Goal: Find specific page/section: Find specific page/section

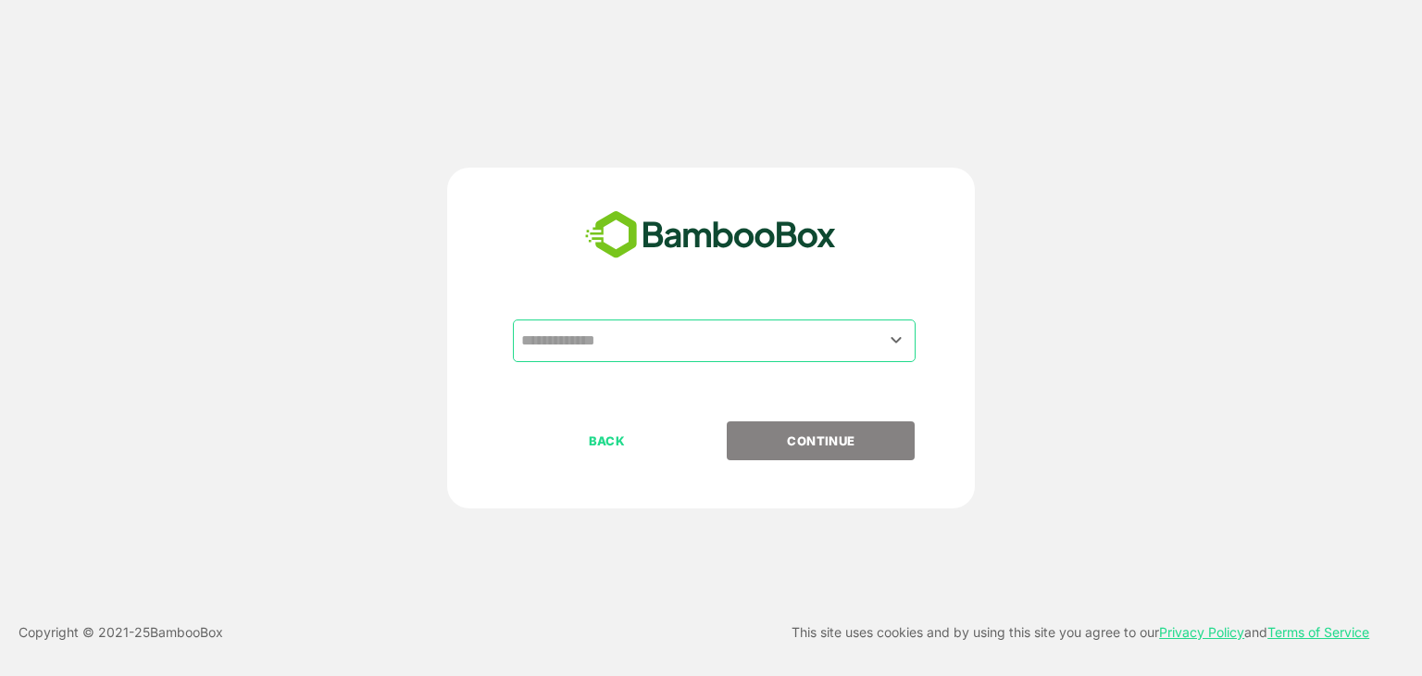
click at [622, 329] on input "text" at bounding box center [713, 340] width 395 height 35
click at [560, 361] on div "​" at bounding box center [714, 340] width 403 height 43
click at [548, 344] on input "text" at bounding box center [713, 340] width 395 height 35
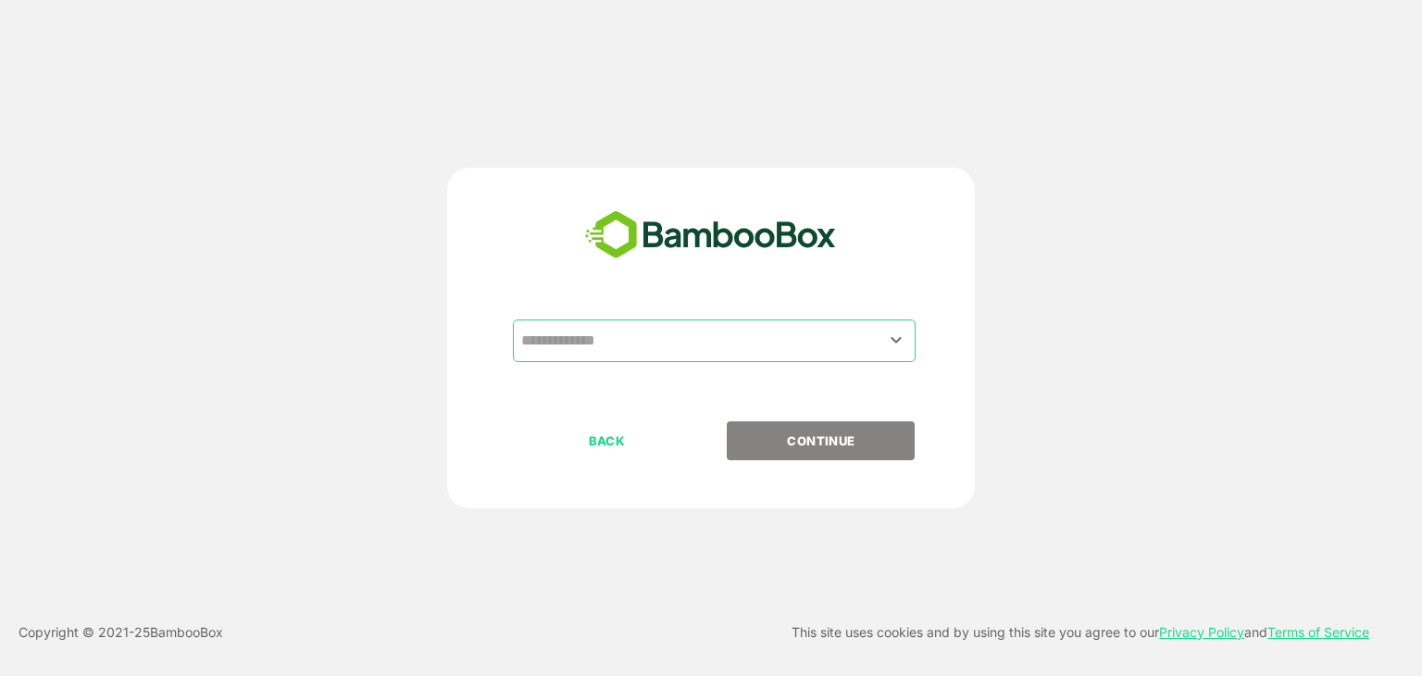
click at [654, 342] on input "text" at bounding box center [713, 340] width 395 height 35
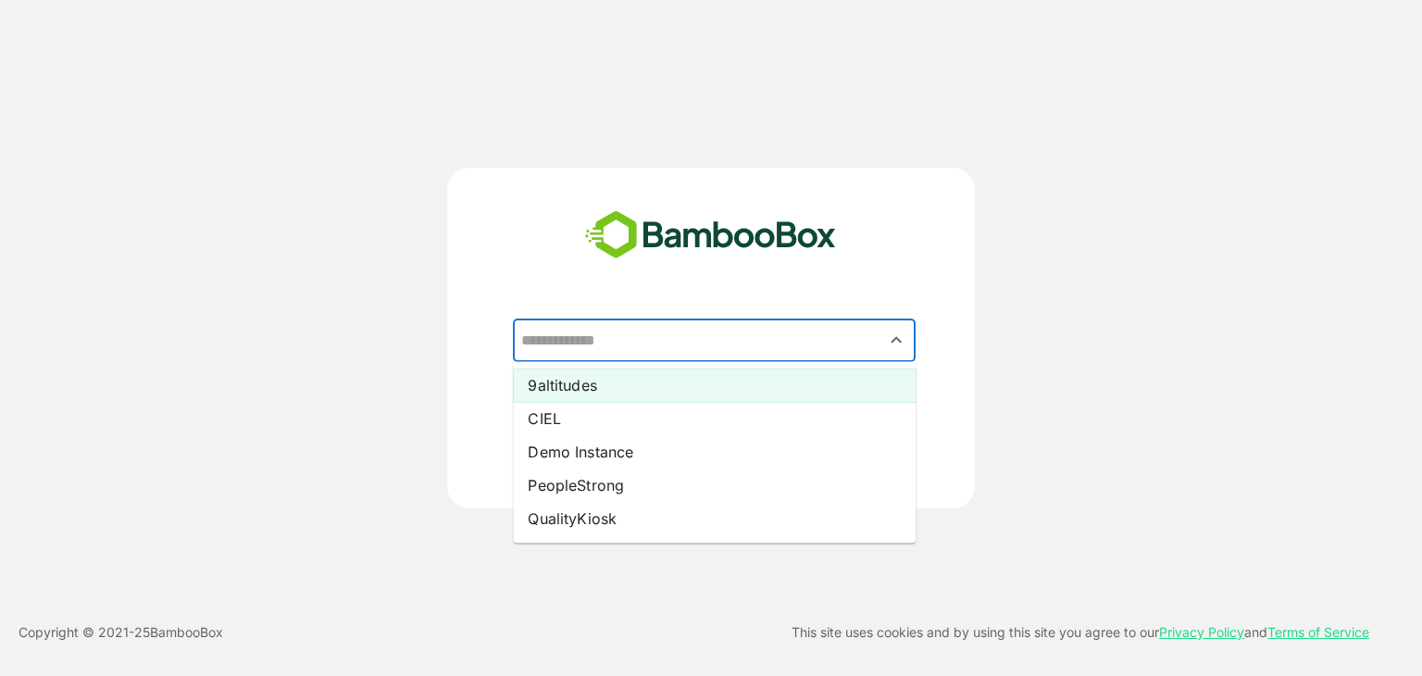
click at [563, 381] on li "9altitudes" at bounding box center [714, 384] width 403 height 33
type input "**********"
